Goal: Task Accomplishment & Management: Complete application form

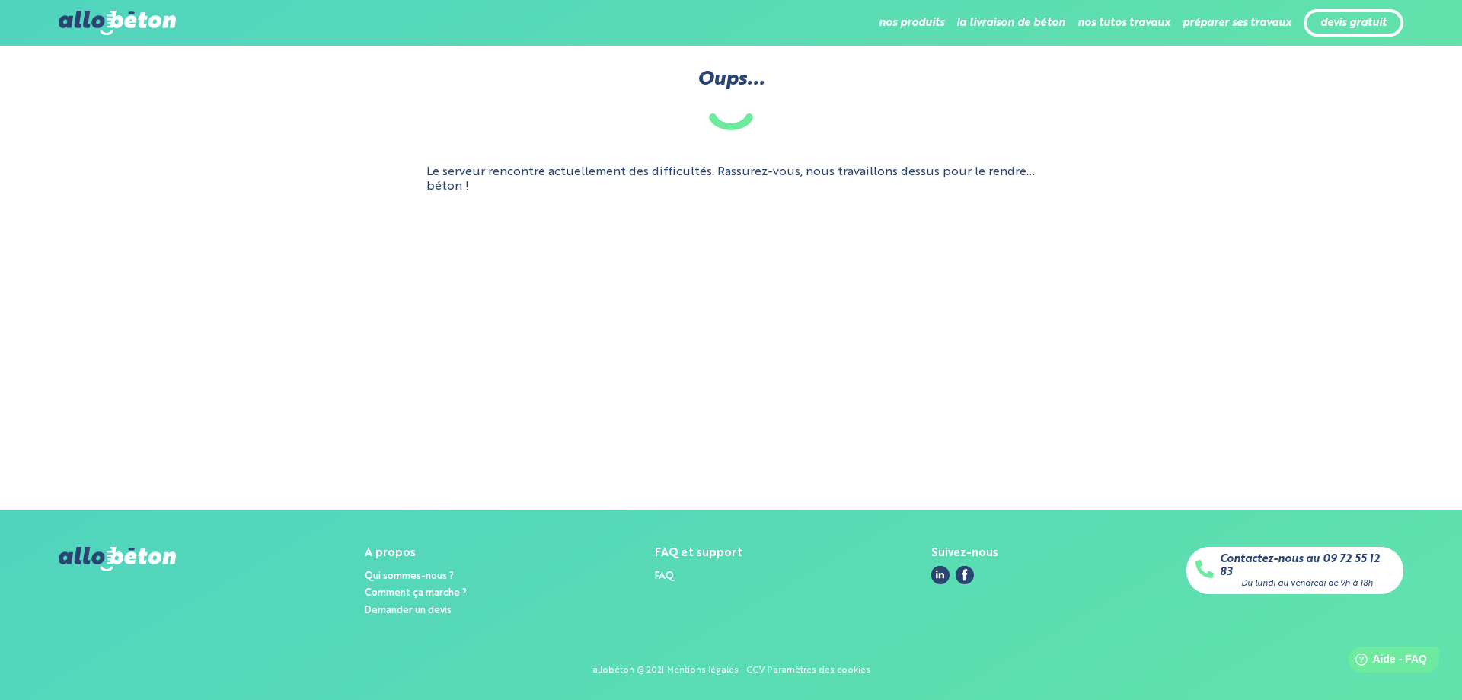
click at [132, 14] on img at bounding box center [117, 23] width 117 height 24
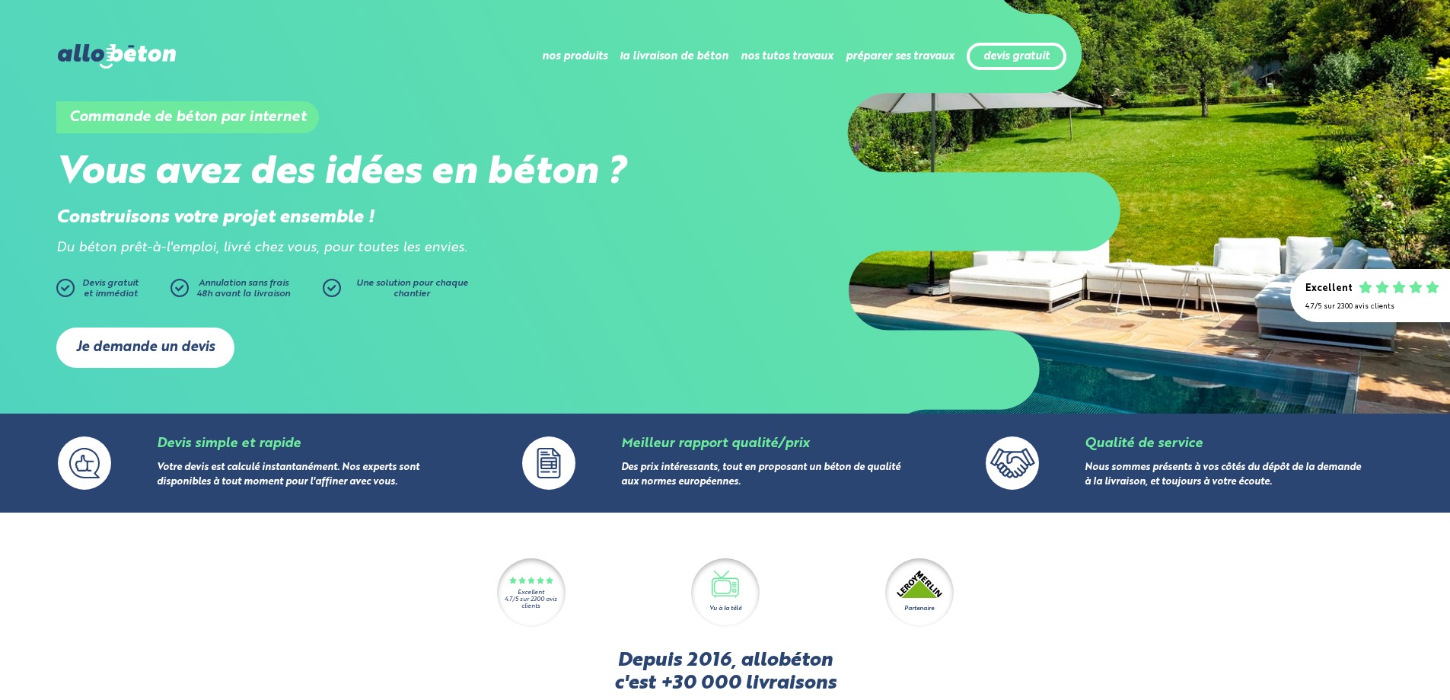
click at [146, 347] on link "Je demande un devis" at bounding box center [145, 347] width 178 height 40
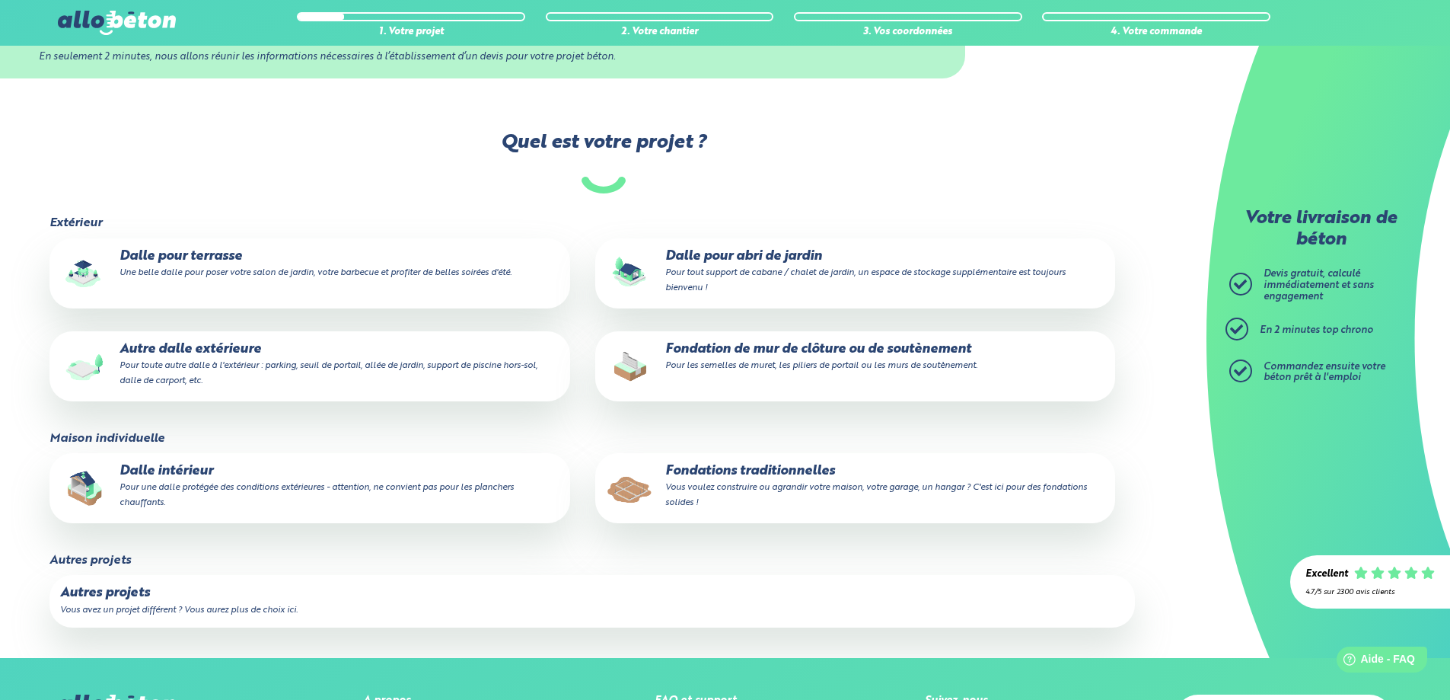
scroll to position [152, 0]
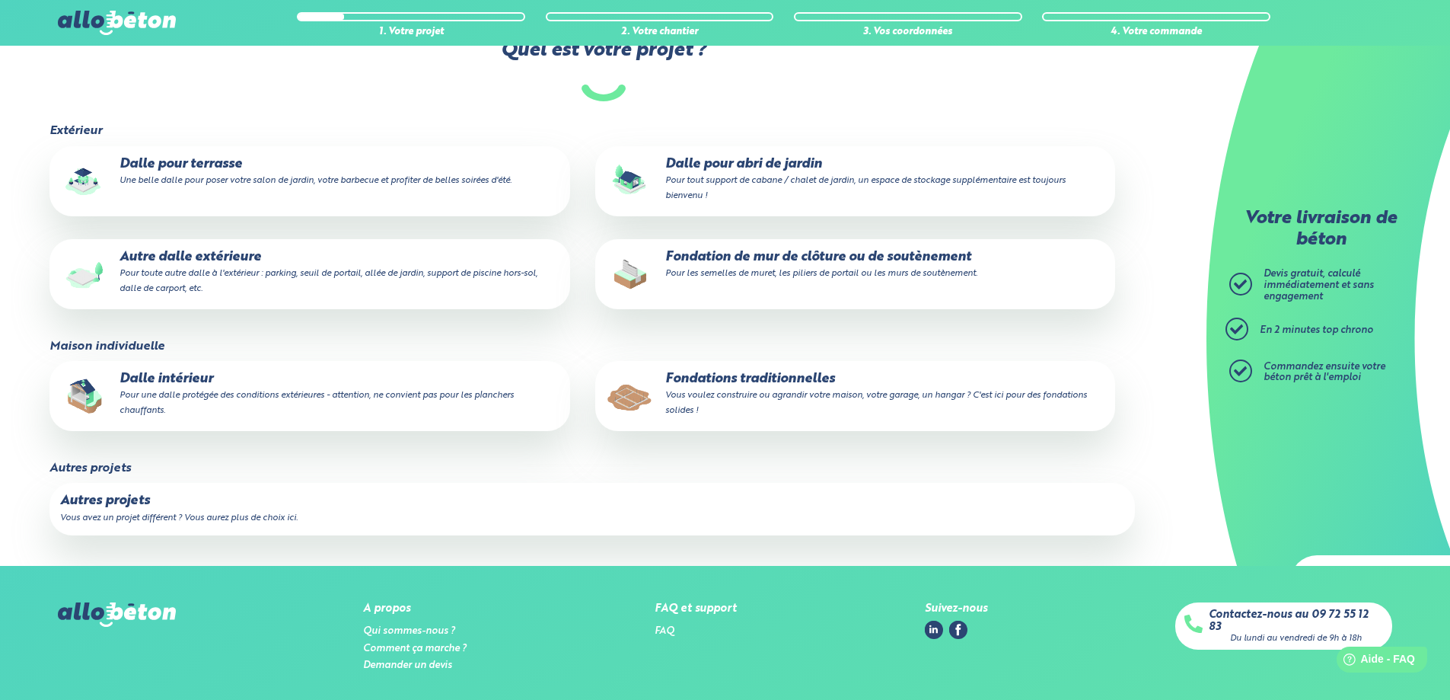
click at [724, 164] on p "Dalle pour abri de jardin Pour tout support de cabane / chalet de jardin, un es…" at bounding box center [855, 180] width 499 height 46
click at [0, 0] on input "Dalle pour abri de jardin Pour tout support de cabane / chalet de jardin, un es…" at bounding box center [0, 0] width 0 height 0
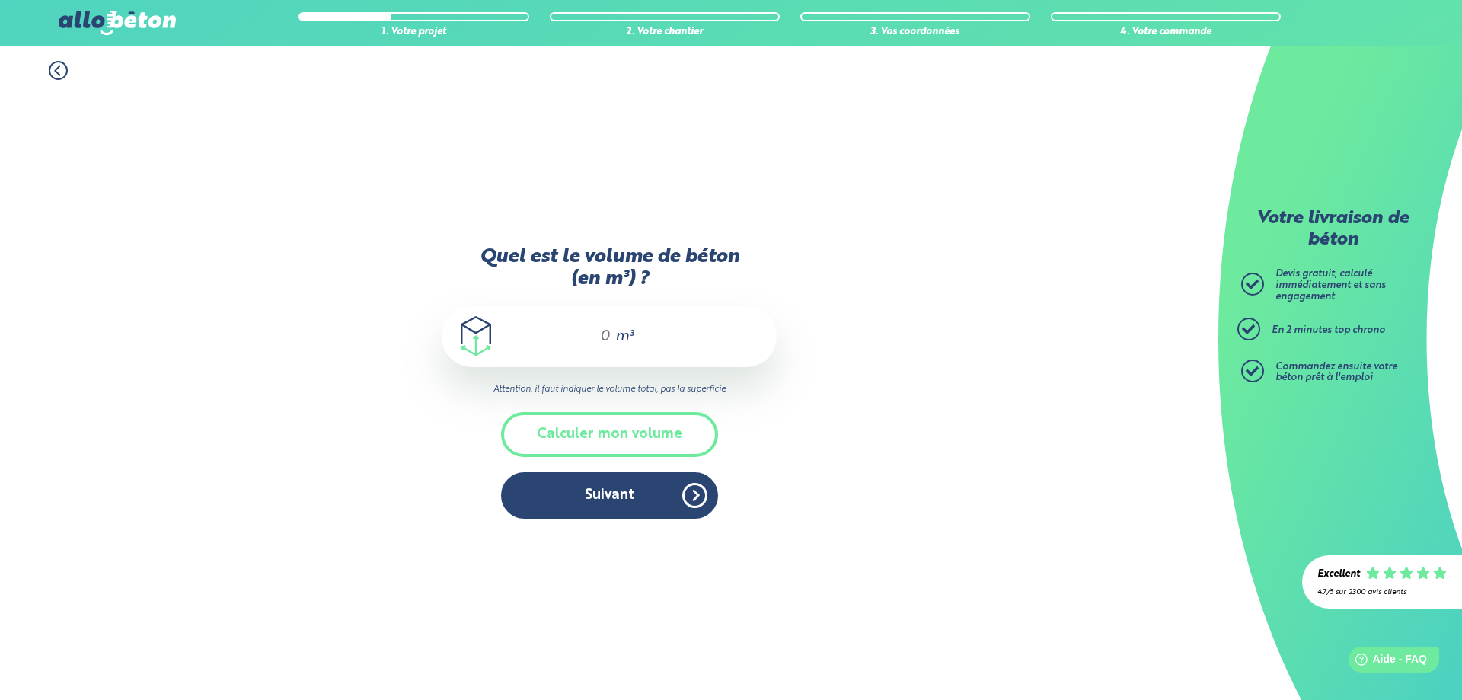
click at [621, 335] on span "m³" at bounding box center [624, 336] width 18 height 15
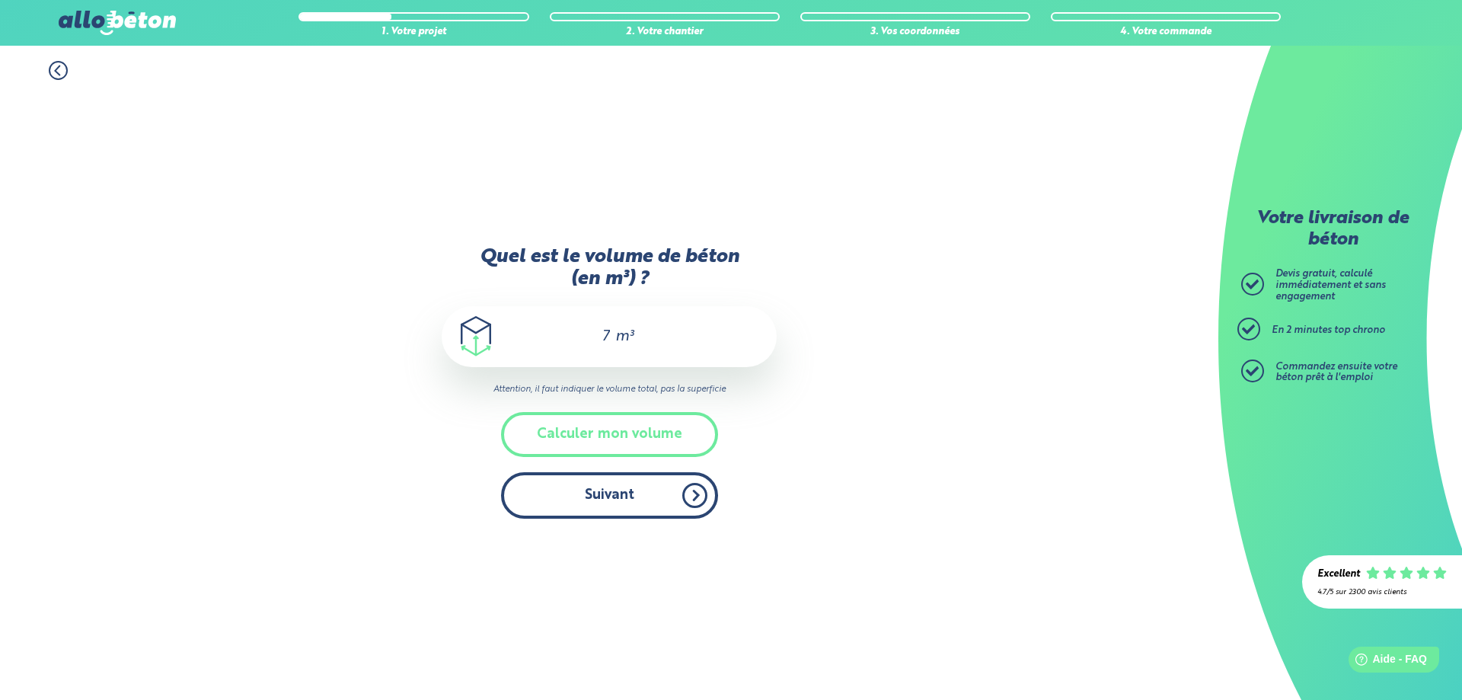
type input "7"
click at [601, 499] on button "Suivant" at bounding box center [609, 495] width 217 height 46
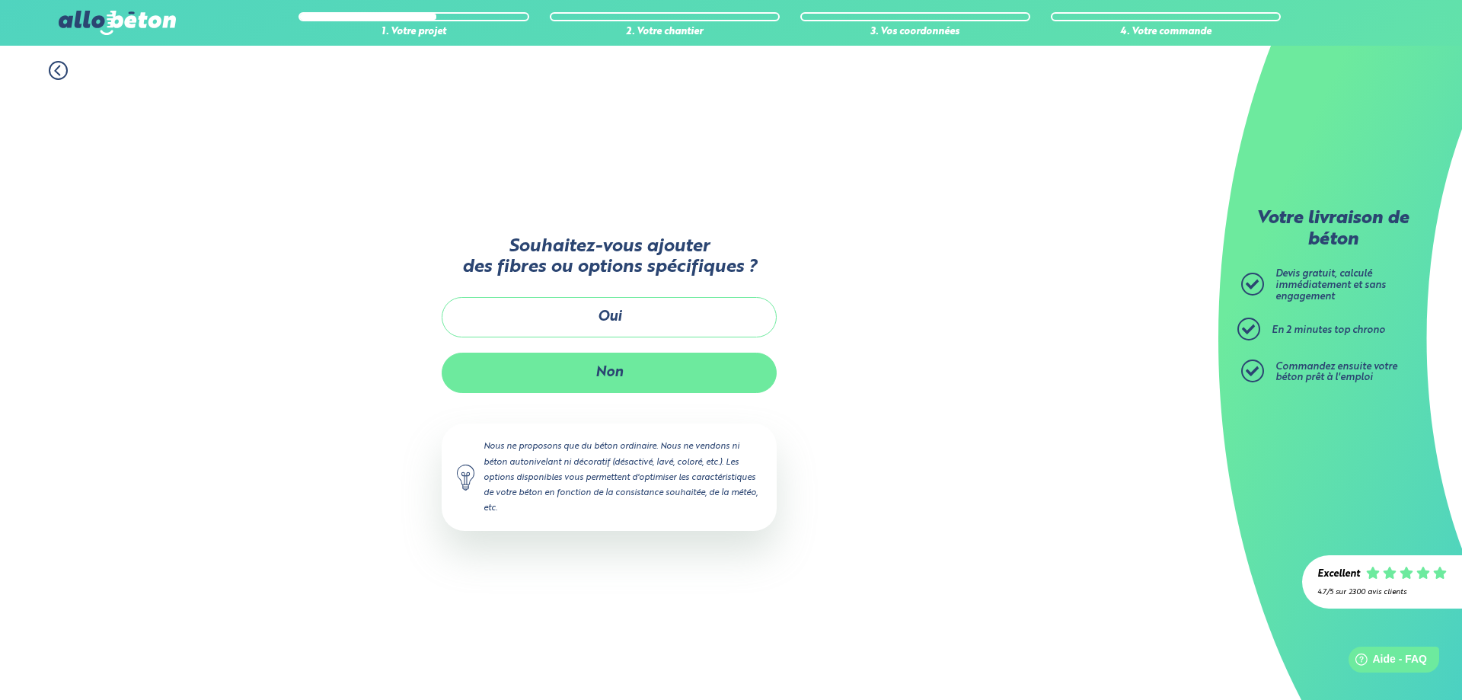
click at [604, 363] on button "Non" at bounding box center [609, 372] width 335 height 40
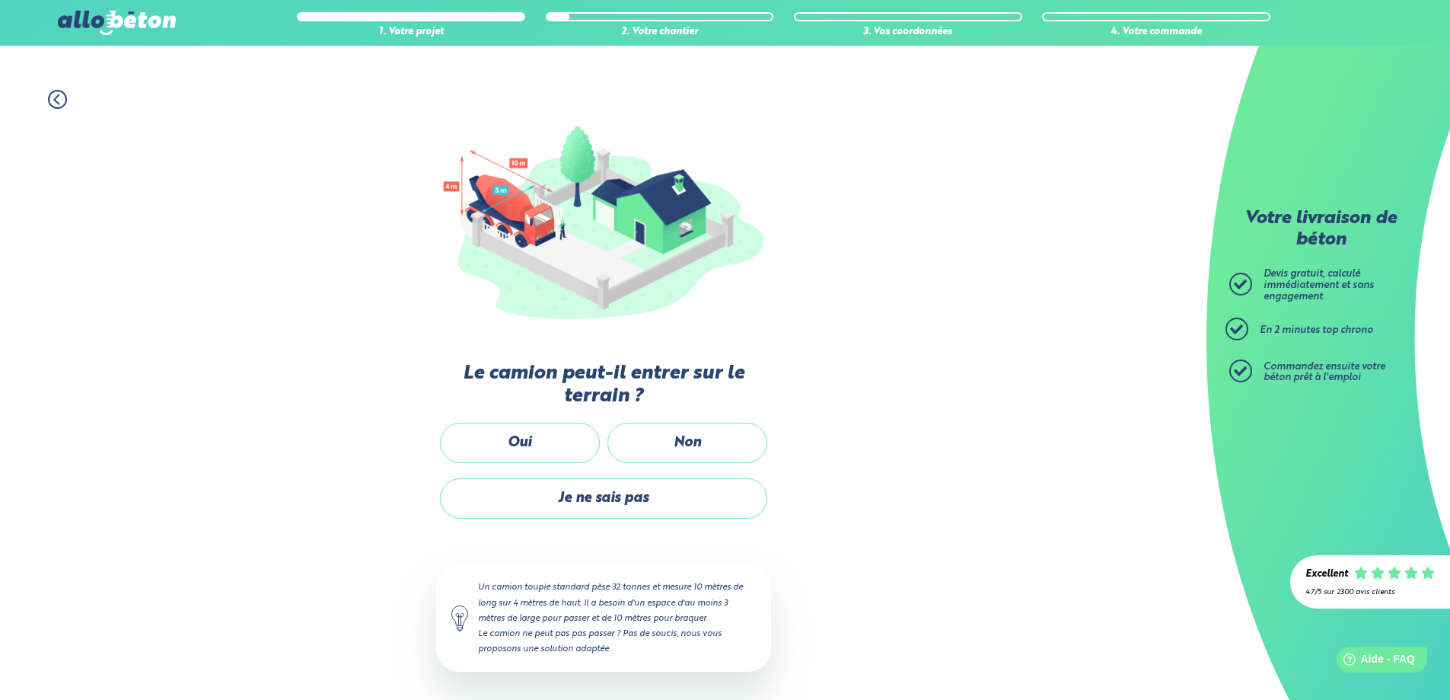
scroll to position [95, 0]
click at [520, 443] on label "Oui" at bounding box center [520, 442] width 160 height 40
click at [0, 0] on input "Oui" at bounding box center [0, 0] width 0 height 0
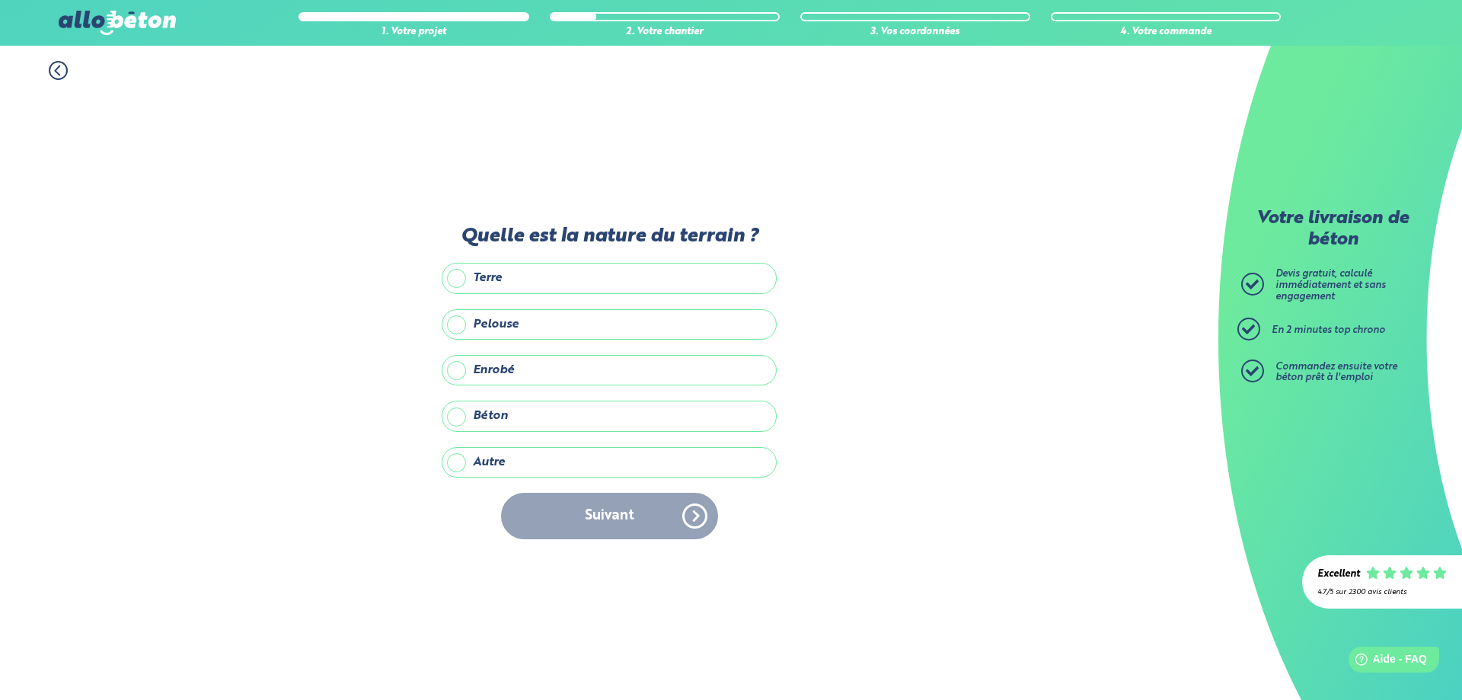
click at [531, 366] on label "Enrobé" at bounding box center [609, 370] width 335 height 30
click at [0, 0] on input "Enrobé" at bounding box center [0, 0] width 0 height 0
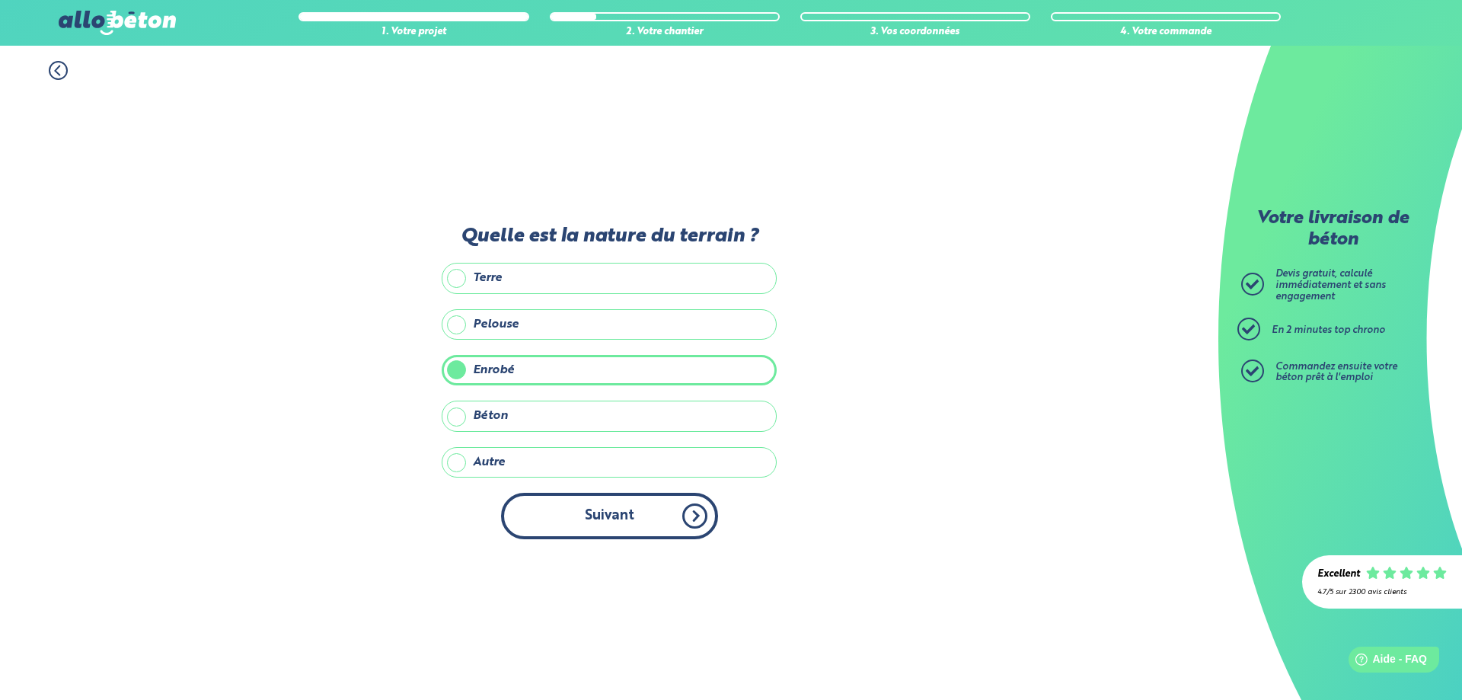
click at [622, 521] on button "Suivant" at bounding box center [609, 516] width 217 height 46
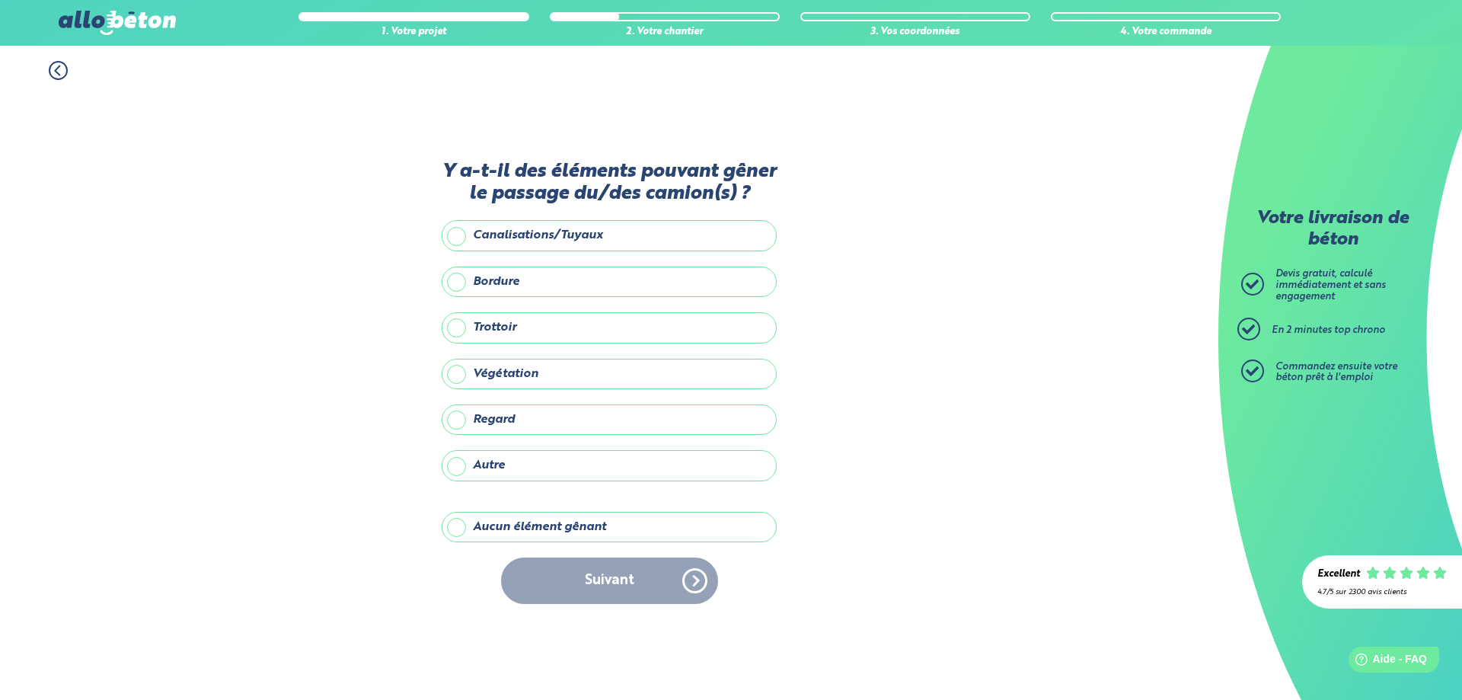
click at [550, 520] on label "Aucun élément gênant" at bounding box center [609, 527] width 335 height 30
click at [0, 0] on input "Aucun élément gênant" at bounding box center [0, 0] width 0 height 0
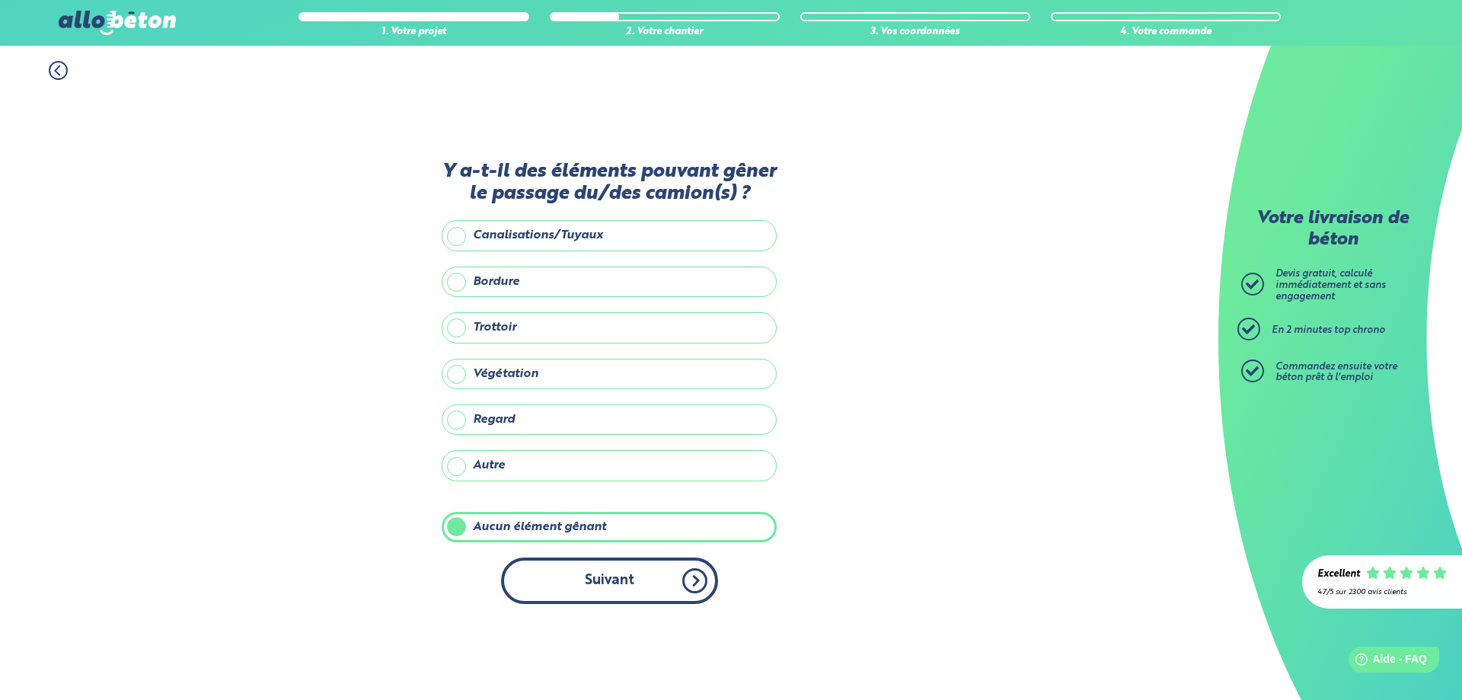
click at [610, 574] on button "Suivant" at bounding box center [609, 580] width 217 height 46
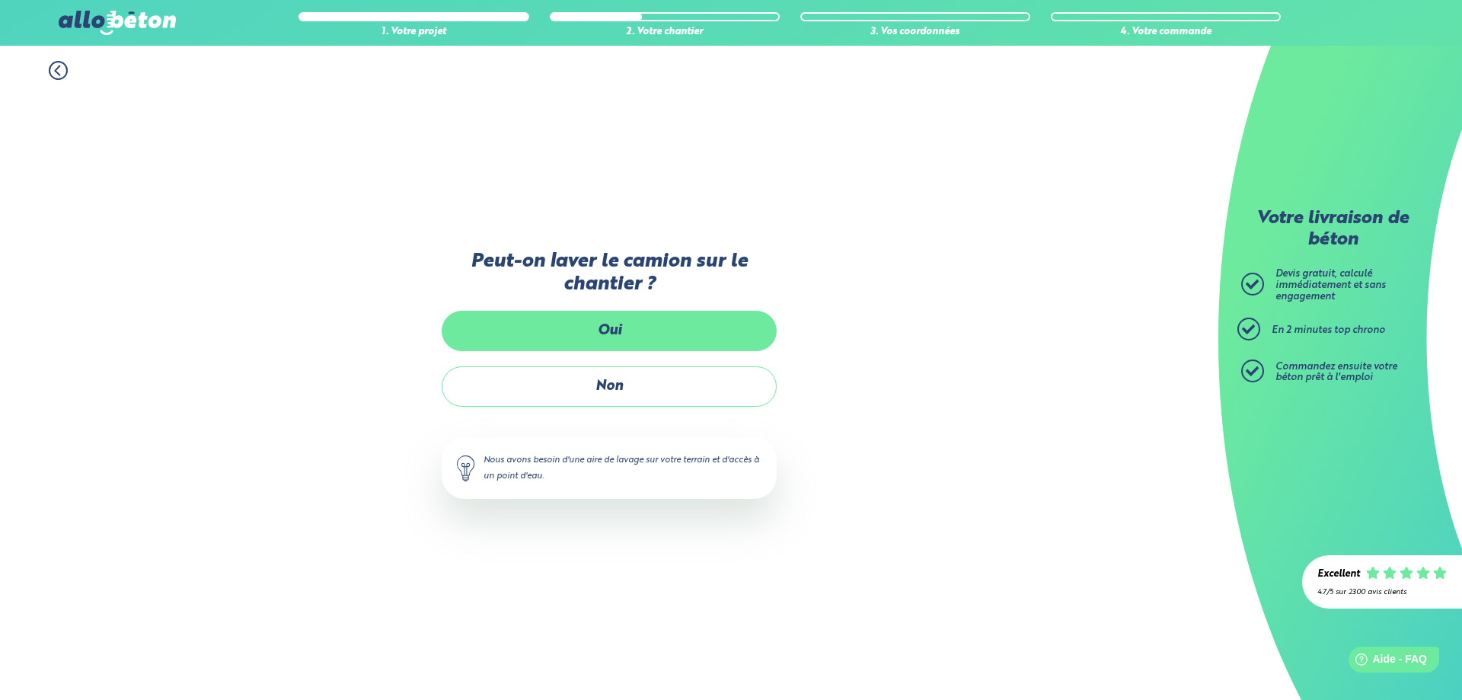
click at [613, 330] on label "Oui" at bounding box center [609, 331] width 335 height 40
click at [0, 0] on input "Oui" at bounding box center [0, 0] width 0 height 0
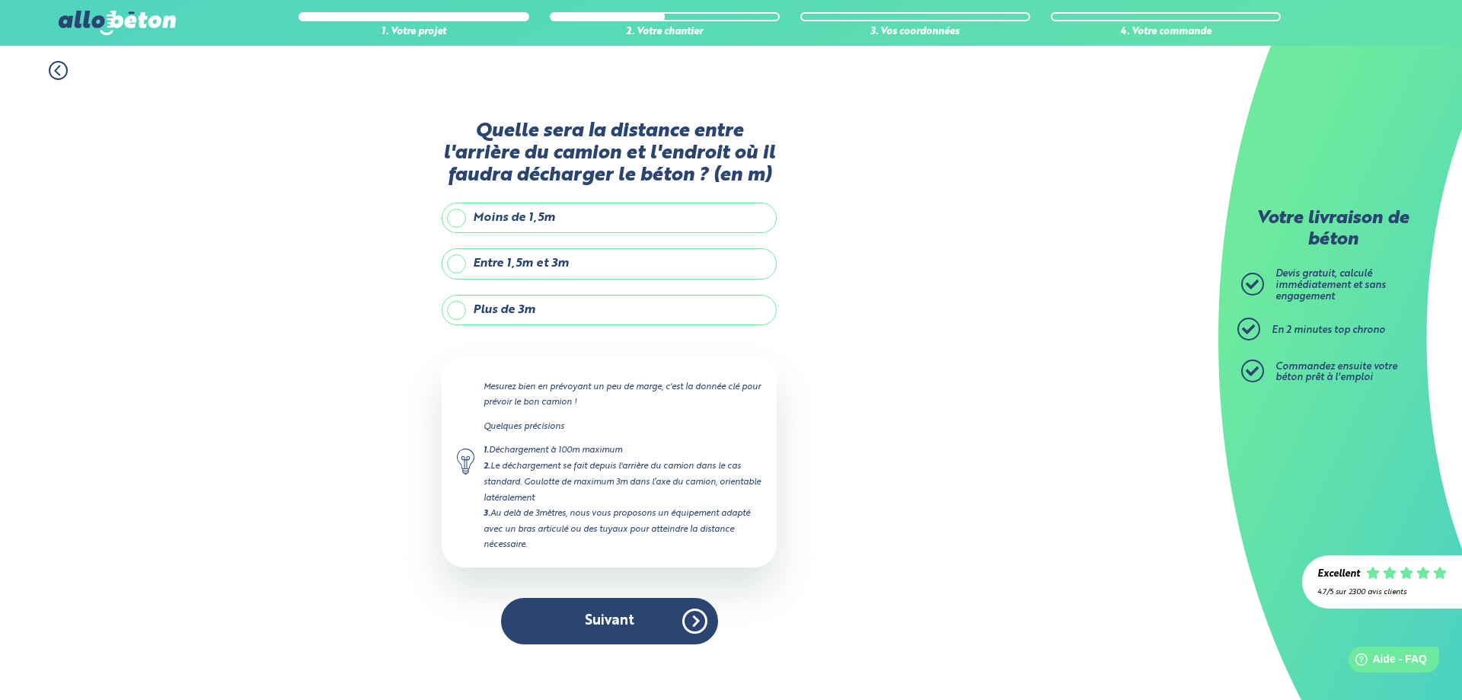
click at [463, 307] on label "Plus de 3m" at bounding box center [609, 310] width 335 height 30
click at [0, 0] on input "Plus de 3m" at bounding box center [0, 0] width 0 height 0
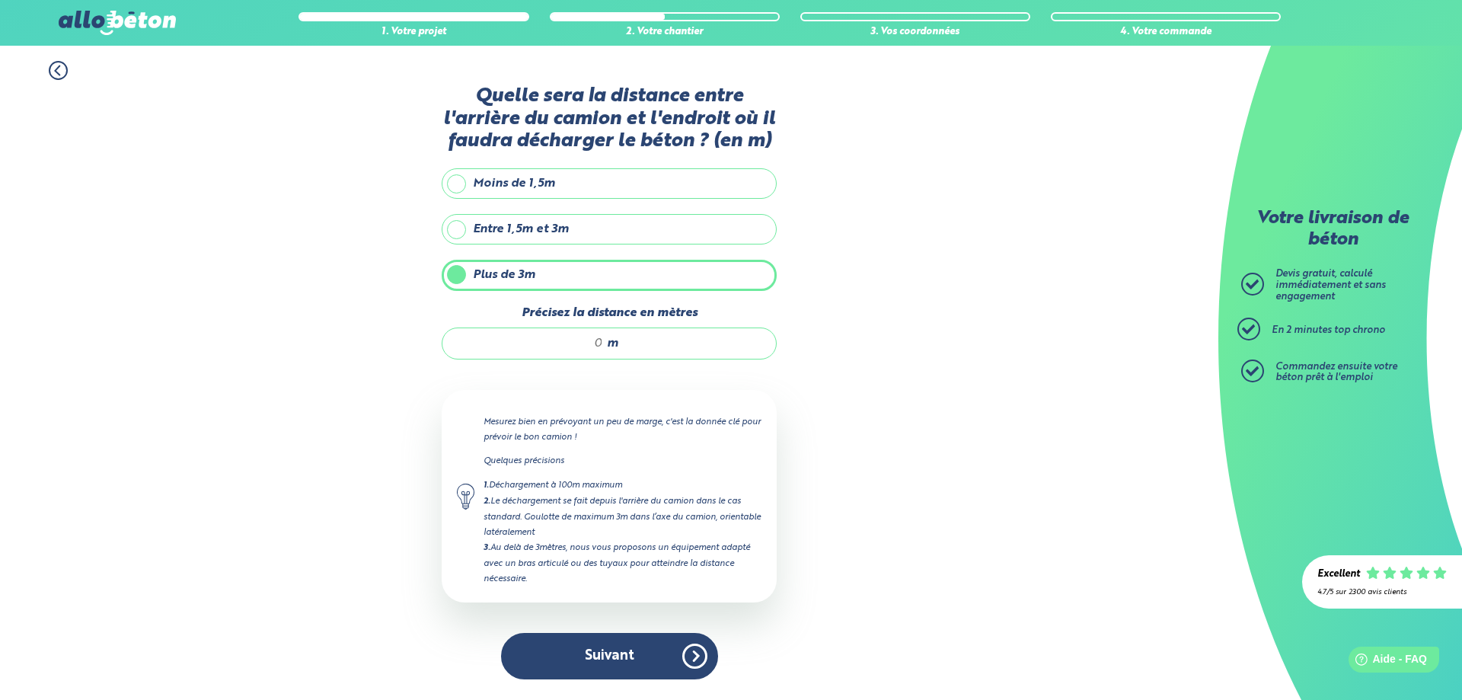
click at [603, 343] on input "Précisez la distance en mètres" at bounding box center [530, 343] width 145 height 15
type input "15"
click at [609, 657] on button "Suivant" at bounding box center [609, 656] width 217 height 46
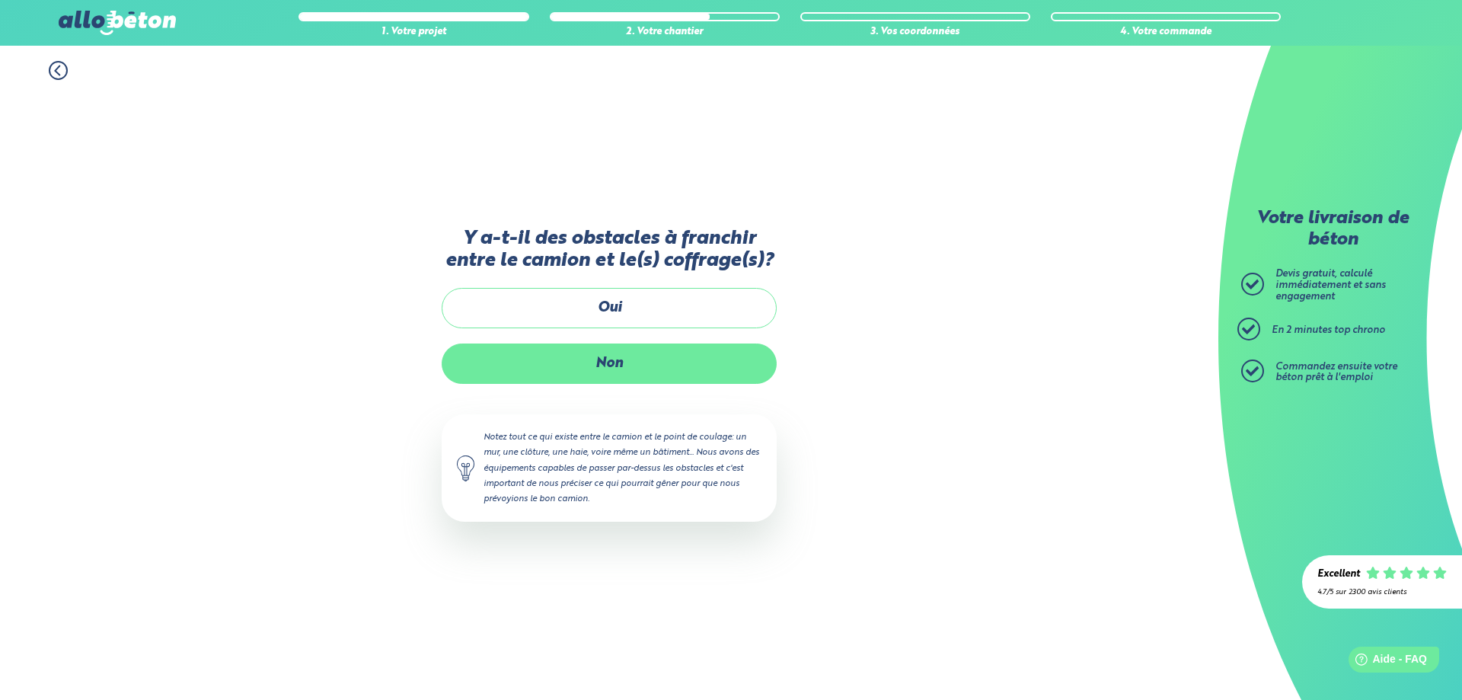
click at [595, 368] on label "Non" at bounding box center [609, 363] width 335 height 40
click at [0, 0] on input "Non" at bounding box center [0, 0] width 0 height 0
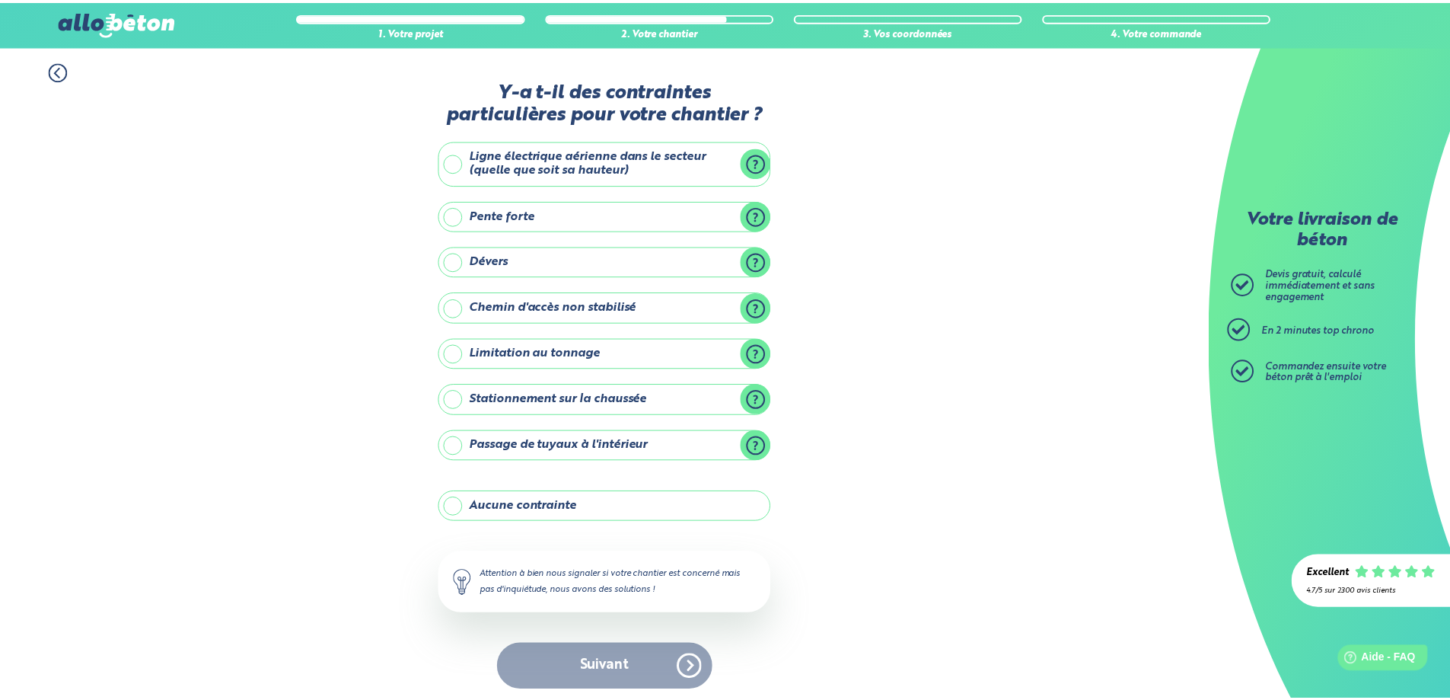
scroll to position [6, 0]
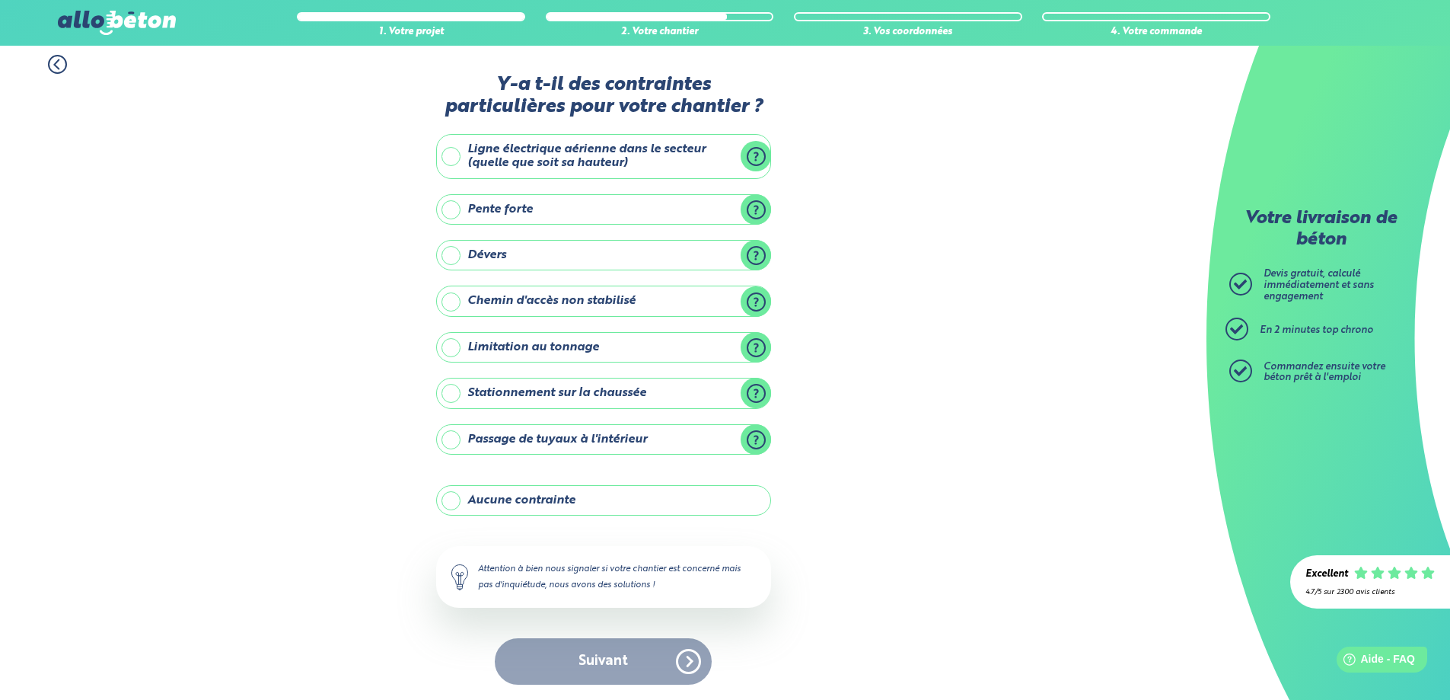
click at [512, 507] on label "Aucune contrainte" at bounding box center [603, 500] width 335 height 30
click at [0, 0] on input "Aucune contrainte" at bounding box center [0, 0] width 0 height 0
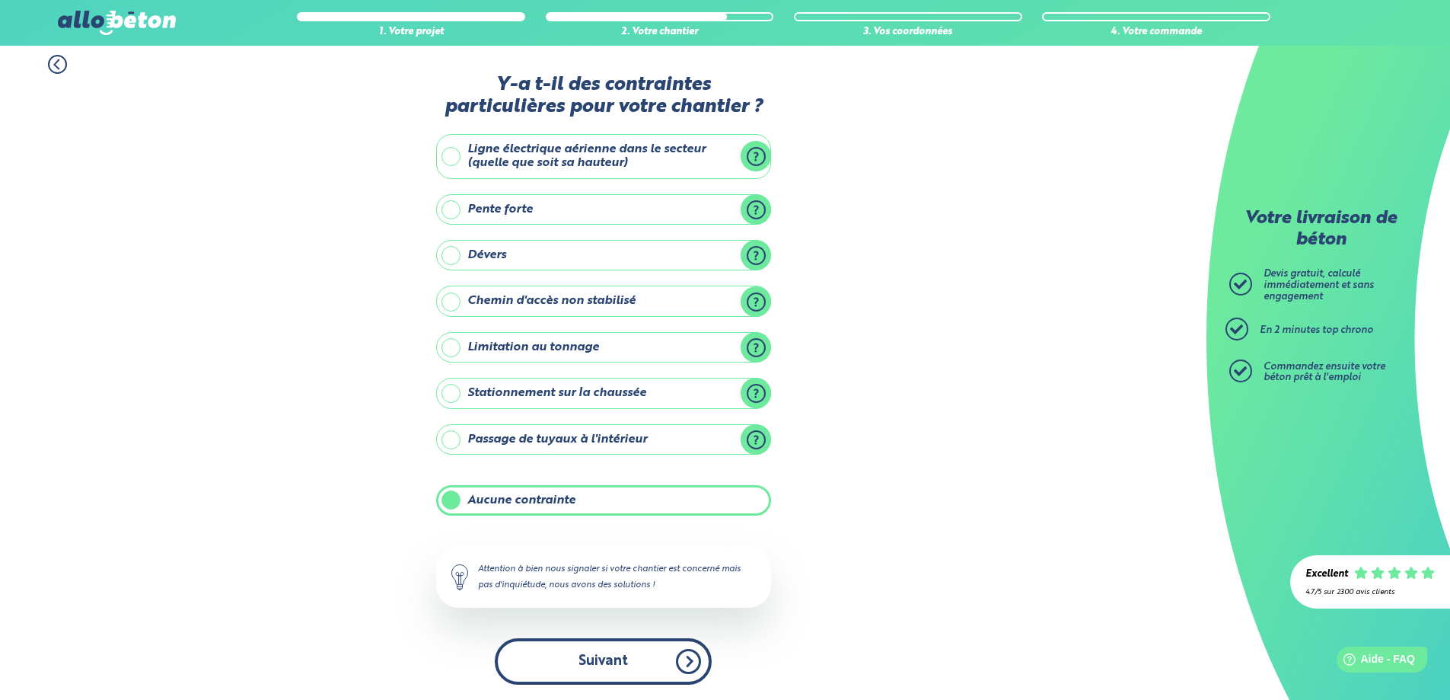
click at [601, 658] on button "Suivant" at bounding box center [603, 661] width 217 height 46
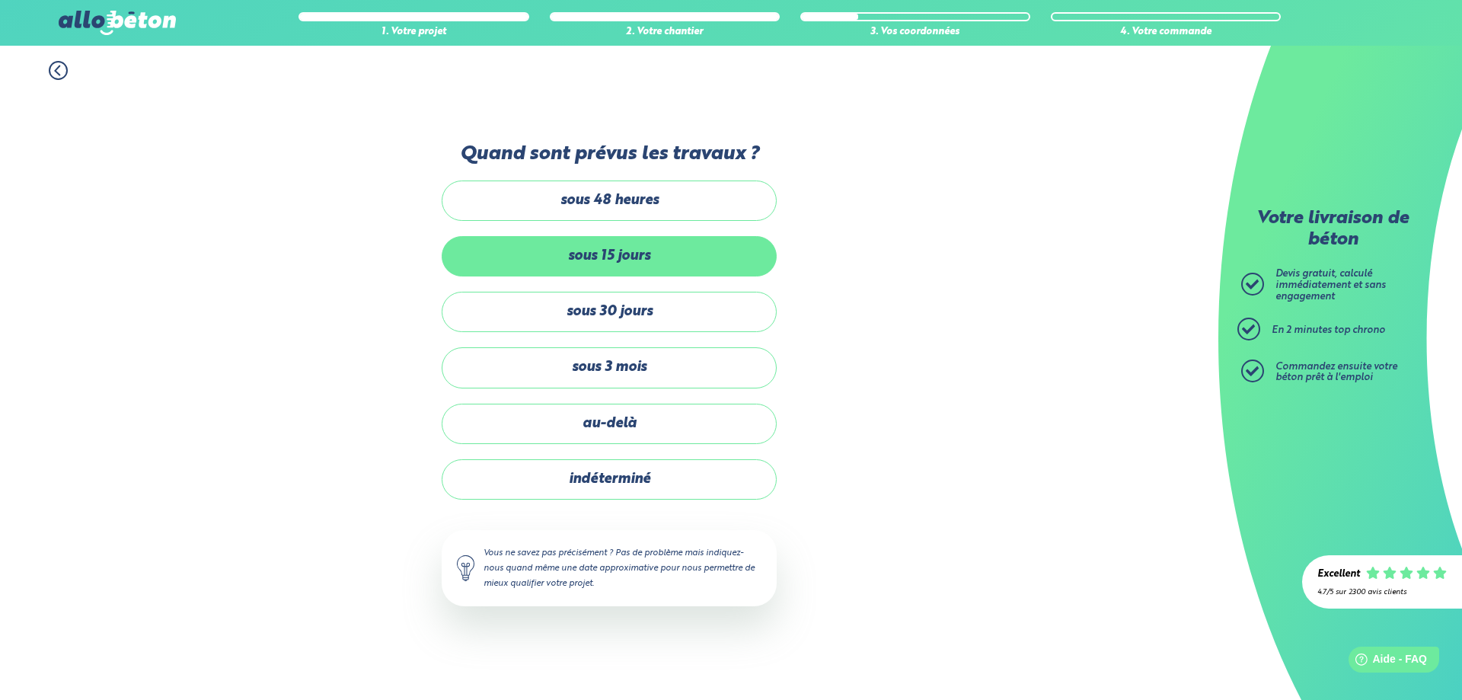
click at [552, 265] on label "sous 15 jours" at bounding box center [609, 256] width 335 height 40
click at [0, 0] on input "sous 15 jours" at bounding box center [0, 0] width 0 height 0
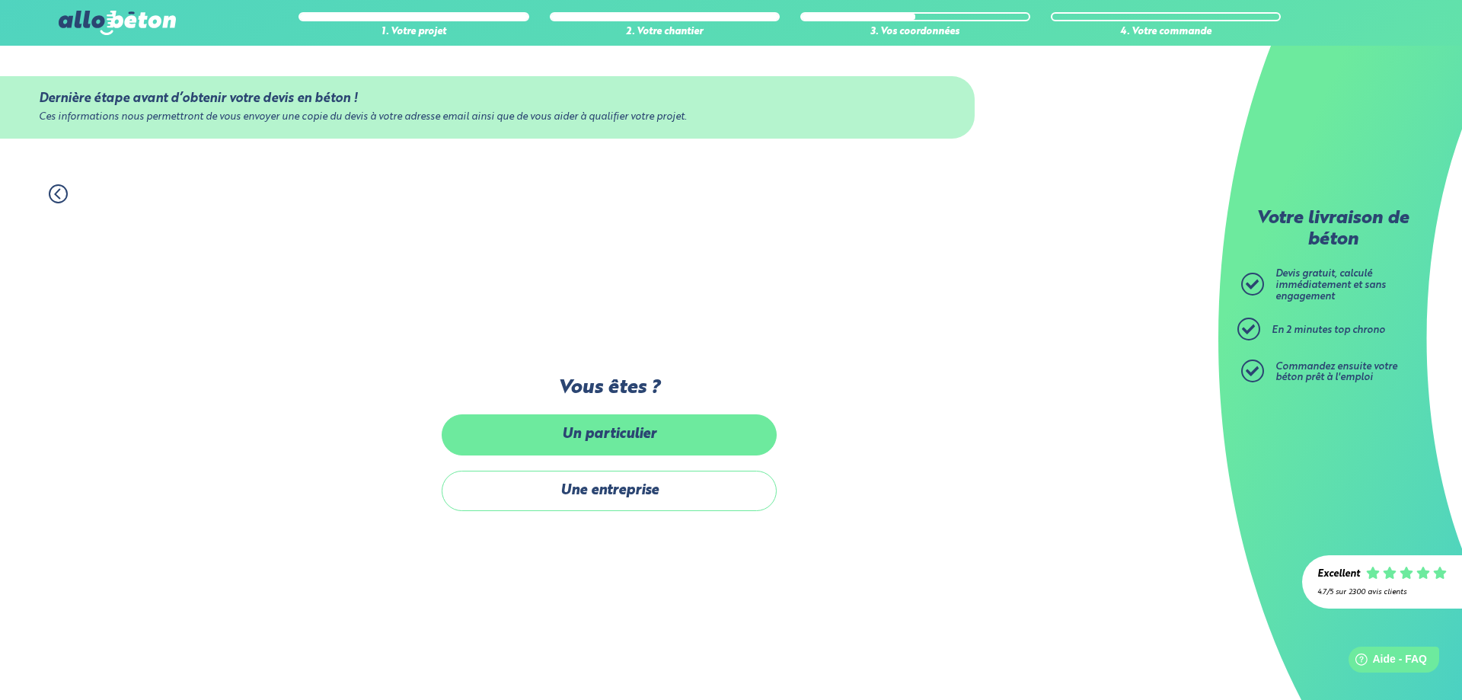
click at [598, 443] on label "Un particulier" at bounding box center [609, 434] width 335 height 40
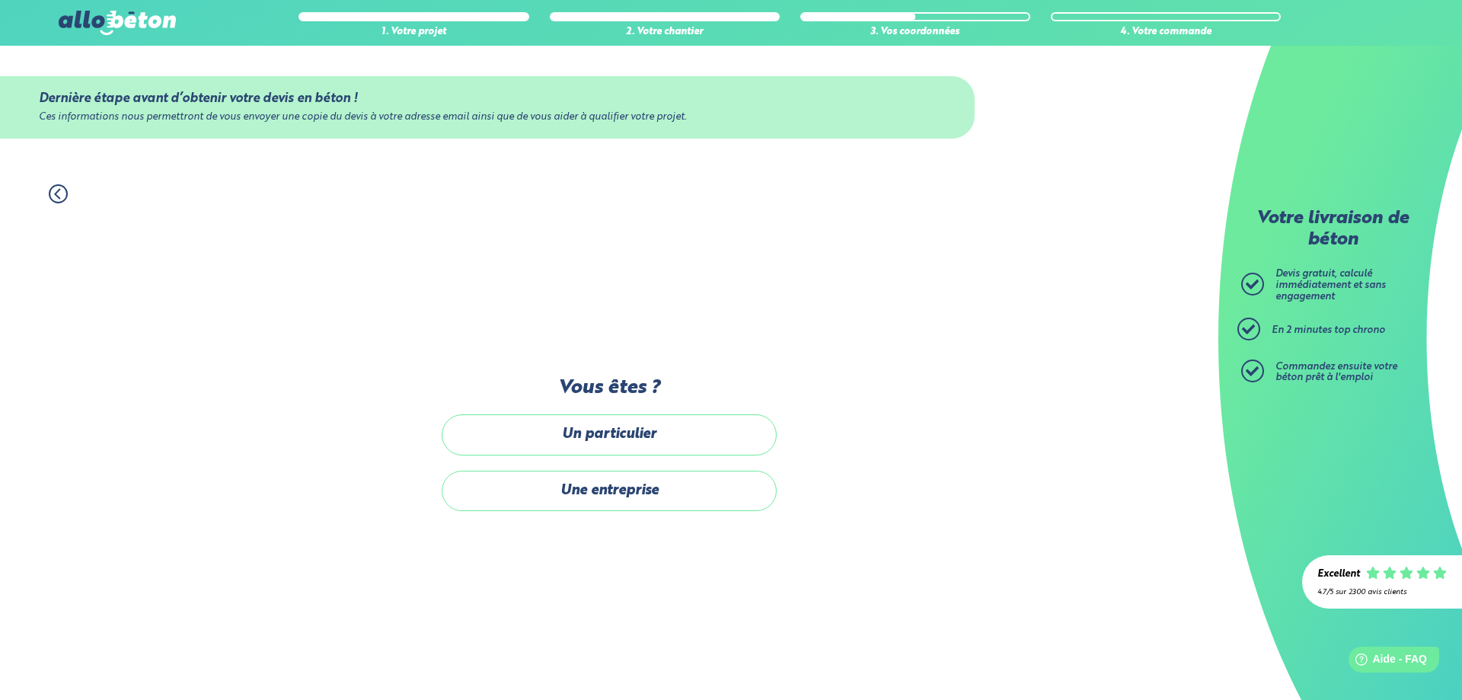
click at [0, 0] on input "Un particulier" at bounding box center [0, 0] width 0 height 0
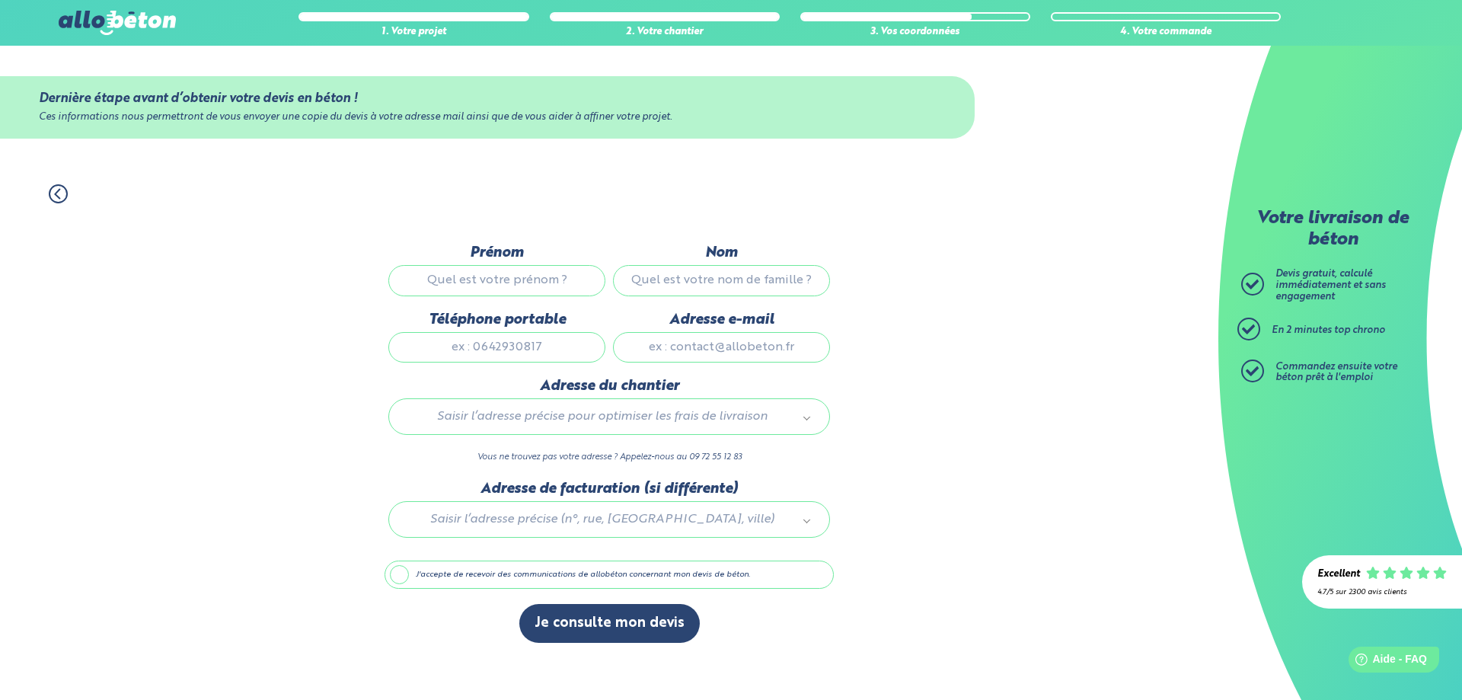
click at [520, 279] on input "Prénom" at bounding box center [496, 280] width 217 height 30
type input "[PERSON_NAME]"
type input "LAROCHE"
type input "0687013929"
type input "[EMAIL_ADDRESS][DOMAIN_NAME]"
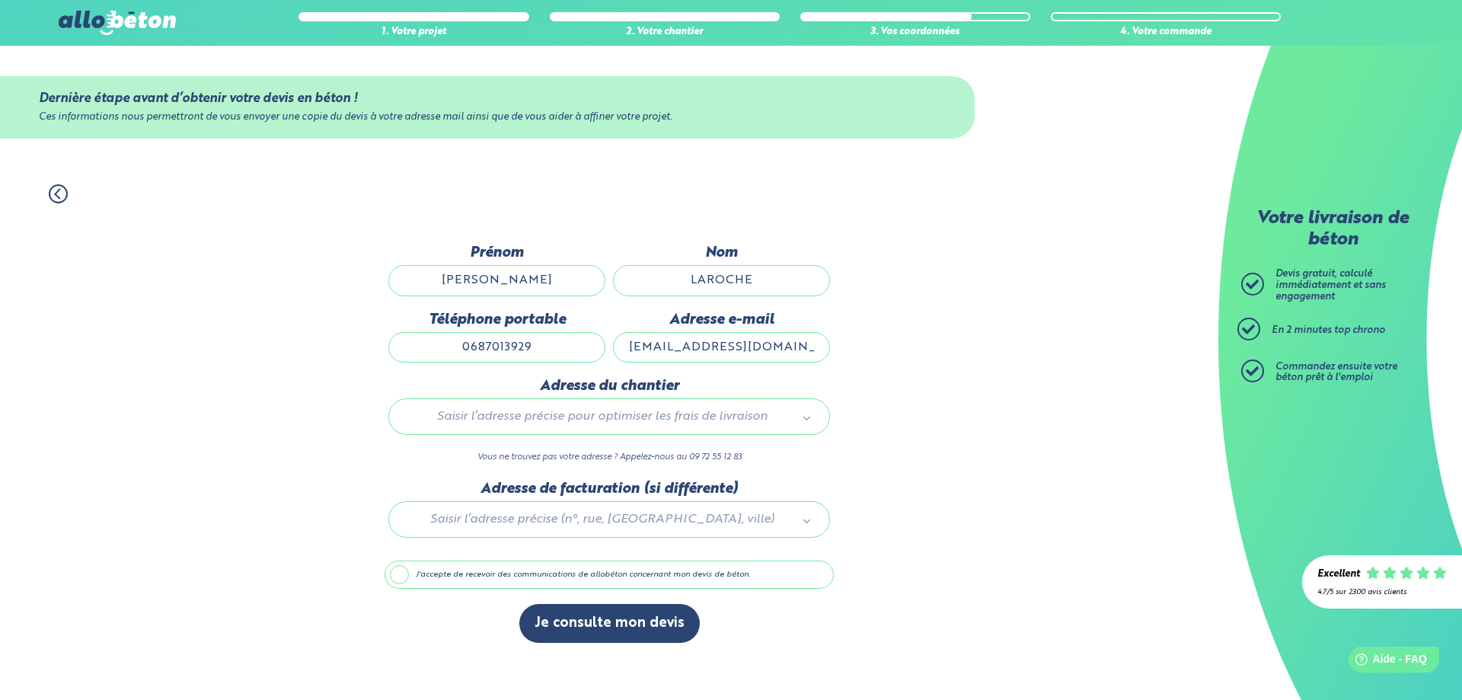
type input "54 rue des alliés"
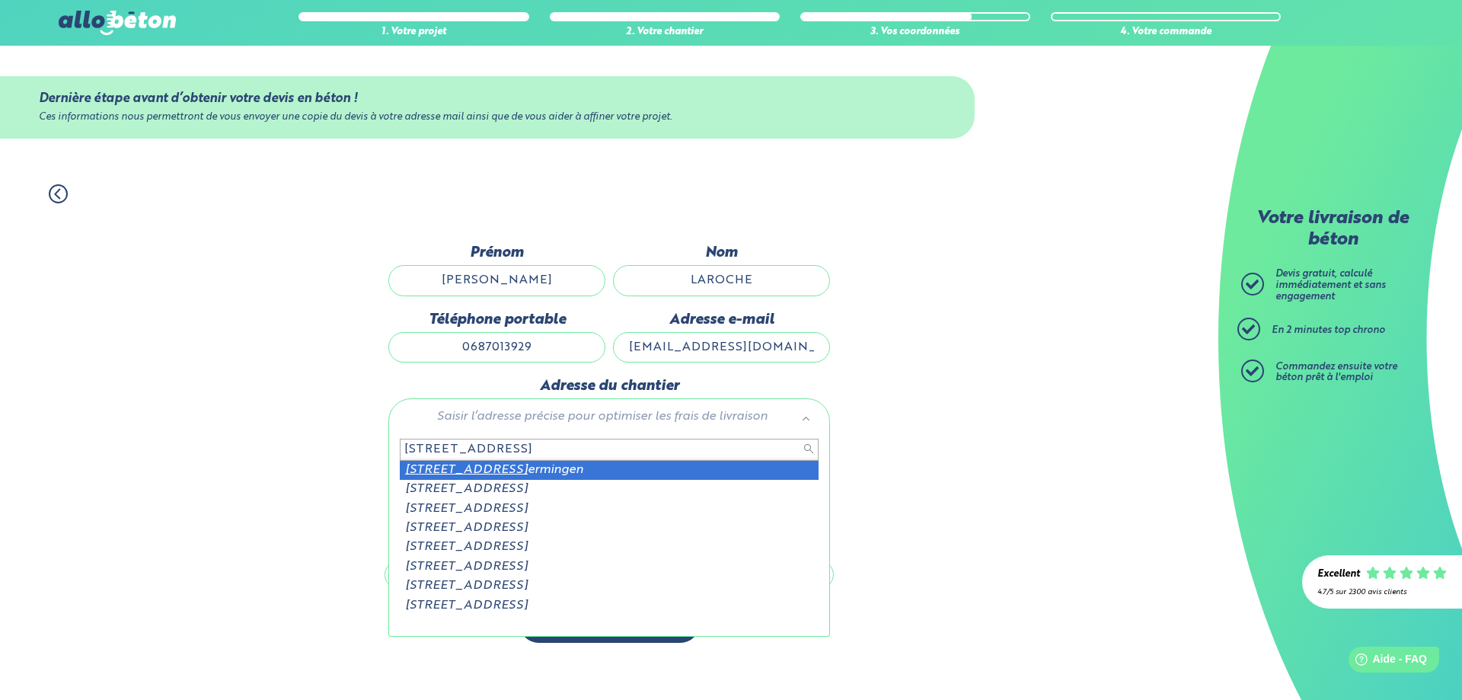
type input "54 rue des alliés 67970 O"
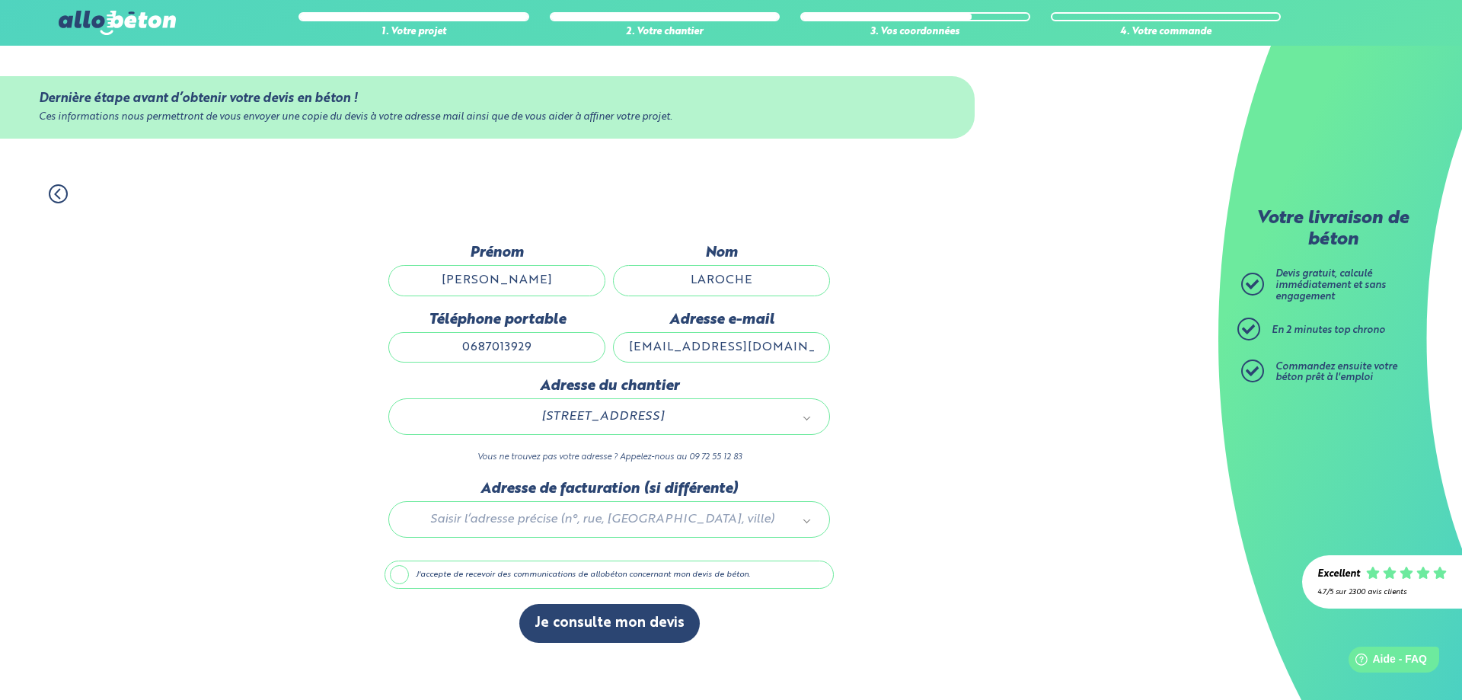
click at [544, 512] on div at bounding box center [608, 516] width 449 height 72
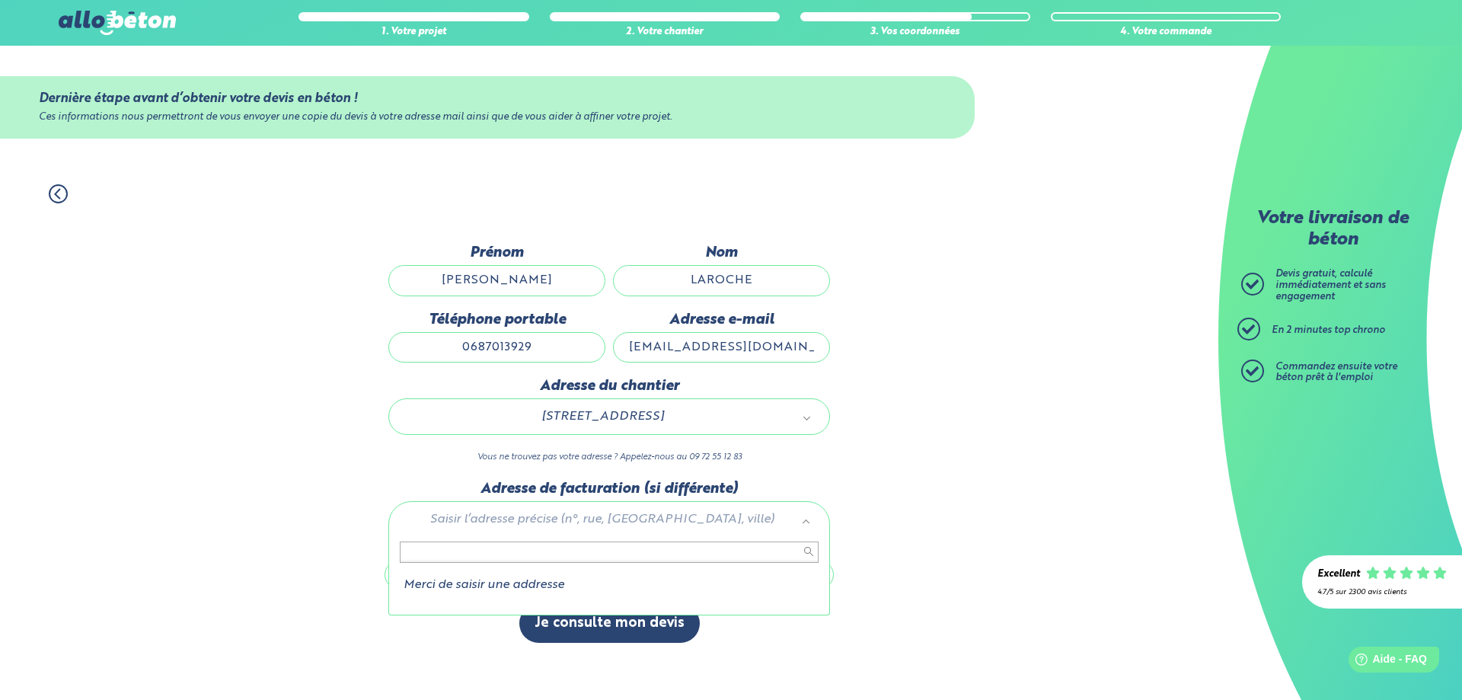
scroll to position [2, 0]
click at [553, 582] on li "Merci de saisir une addresse" at bounding box center [609, 585] width 419 height 14
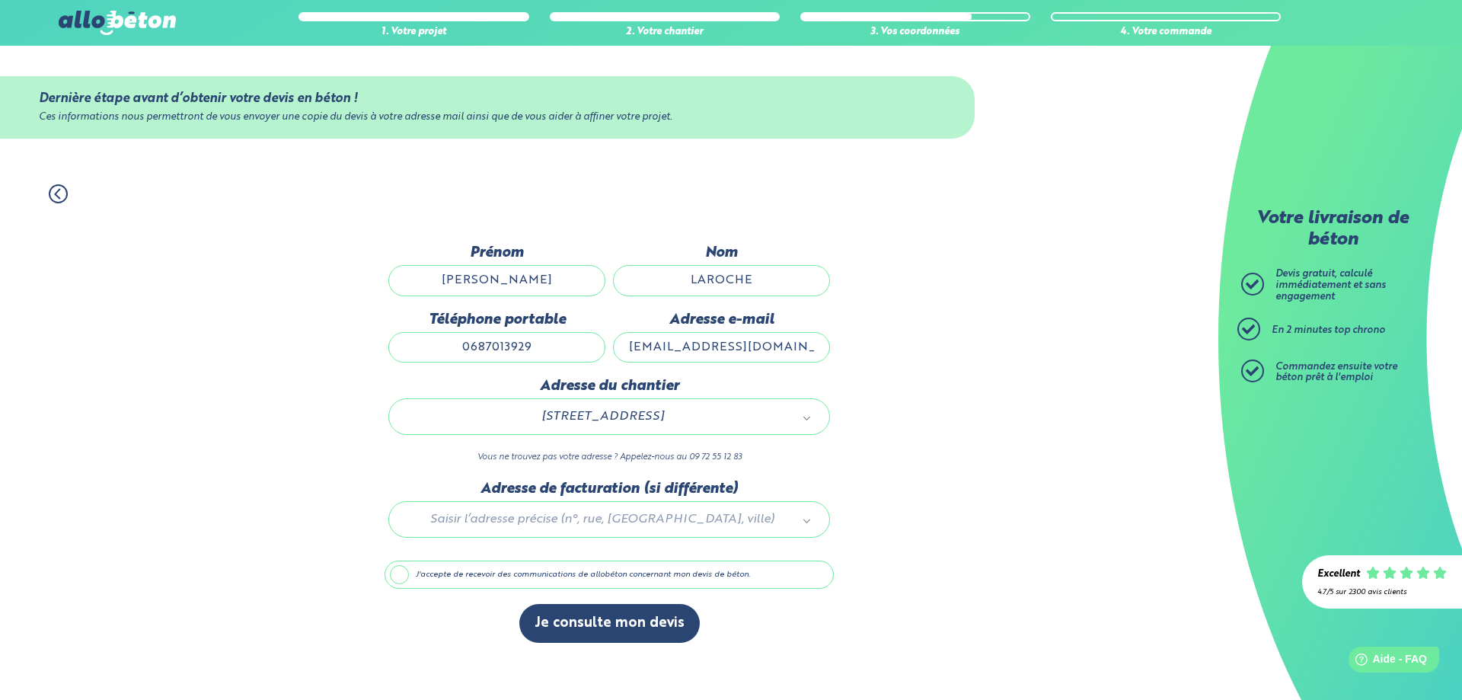
click at [392, 570] on label "J'accepte de recevoir des communications de allobéton concernant mon devis de b…" at bounding box center [608, 574] width 449 height 29
click at [0, 0] on input "J'accepte de recevoir des communications de allobéton concernant mon devis de b…" at bounding box center [0, 0] width 0 height 0
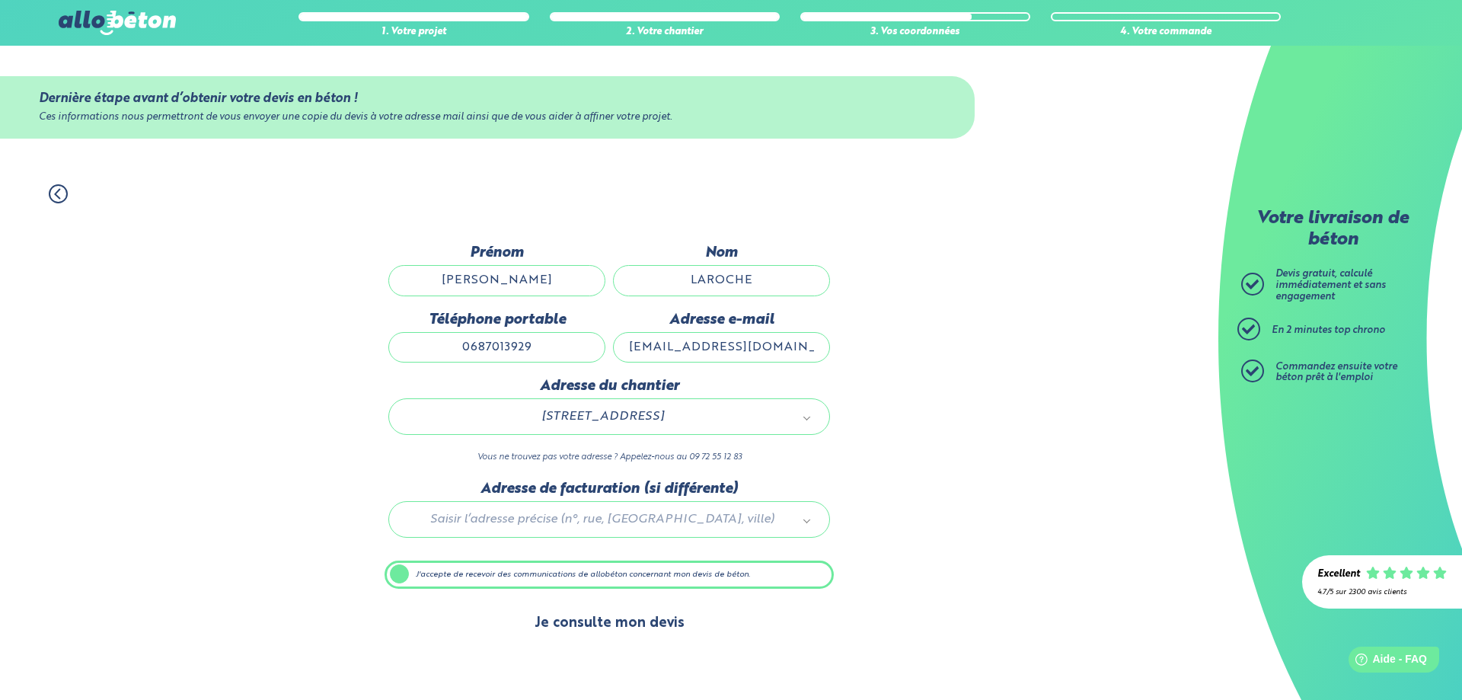
click at [645, 627] on button "Je consulte mon devis" at bounding box center [609, 623] width 180 height 39
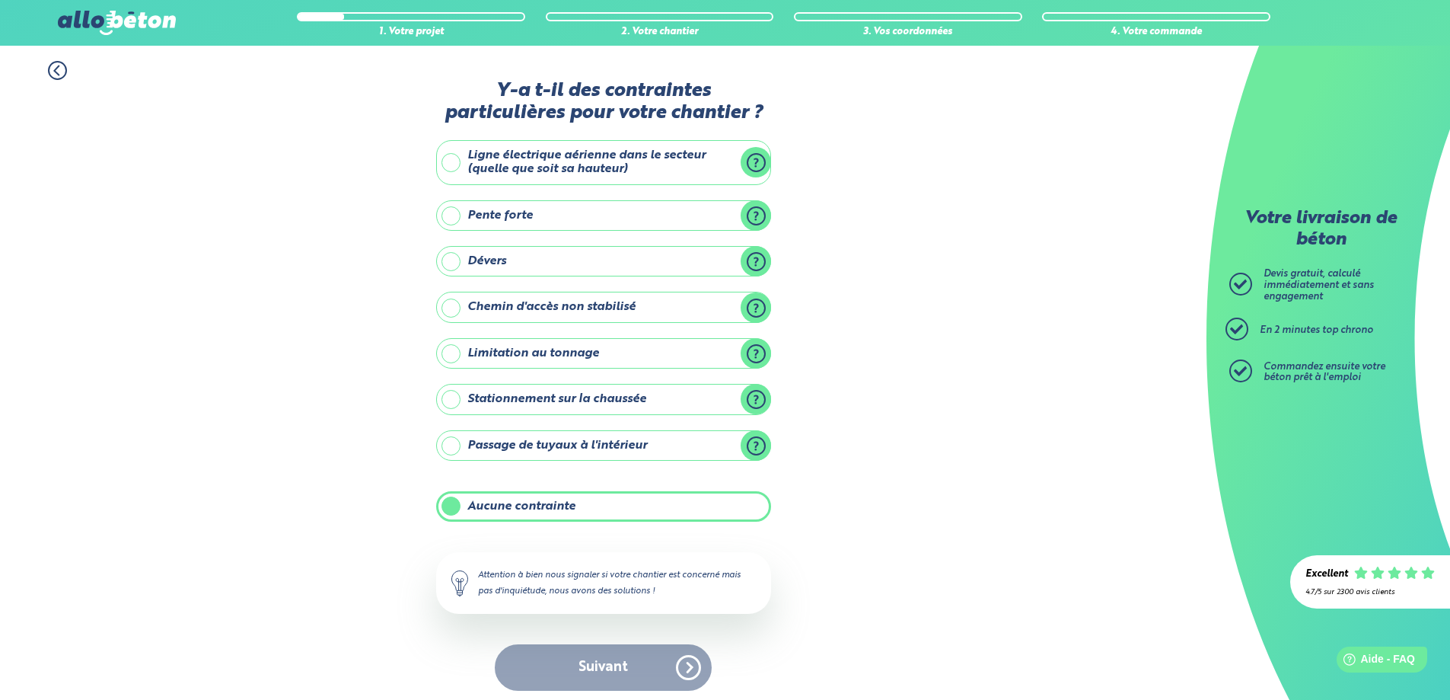
scroll to position [6, 0]
